Goal: Check status: Check status

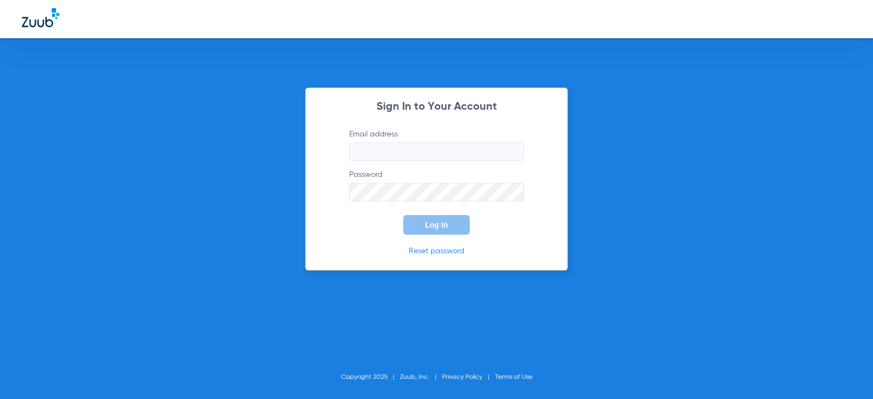
click at [391, 154] on input "Email address" at bounding box center [436, 151] width 175 height 19
type input "[EMAIL_ADDRESS][DOMAIN_NAME]"
click at [403, 215] on button "Log In" at bounding box center [436, 225] width 67 height 20
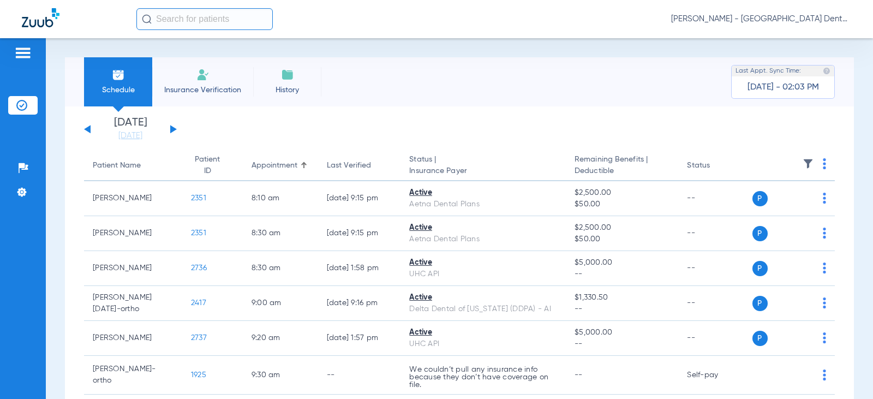
click at [173, 135] on div "[DATE] [DATE] [DATE] [DATE] [DATE] [DATE] [DATE] [DATE] [DATE] [DATE] [DATE] [D…" at bounding box center [130, 129] width 93 height 24
click at [172, 130] on button at bounding box center [173, 129] width 7 height 8
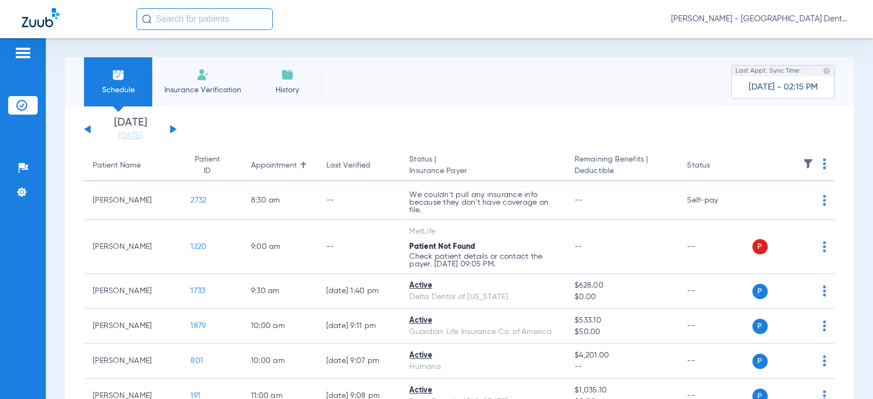
click at [172, 125] on div "[DATE] [DATE] [DATE] [DATE] [DATE] [DATE] [DATE] [DATE] [DATE] [DATE] [DATE] [D…" at bounding box center [130, 129] width 93 height 24
click at [171, 128] on button at bounding box center [173, 129] width 7 height 8
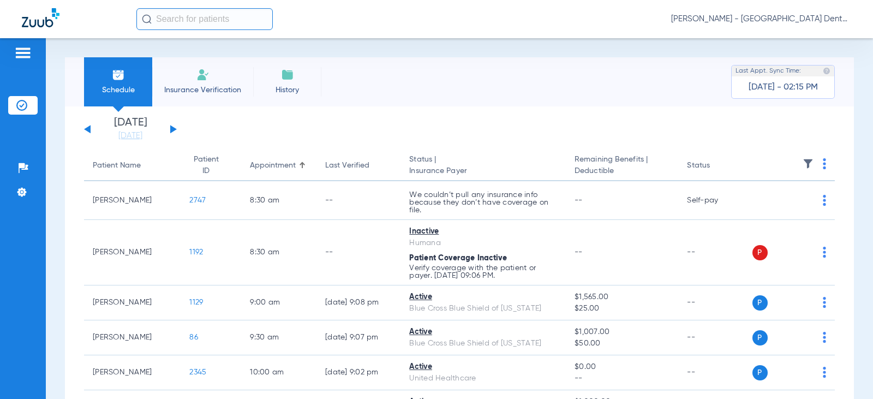
scroll to position [55, 0]
